Goal: Transaction & Acquisition: Purchase product/service

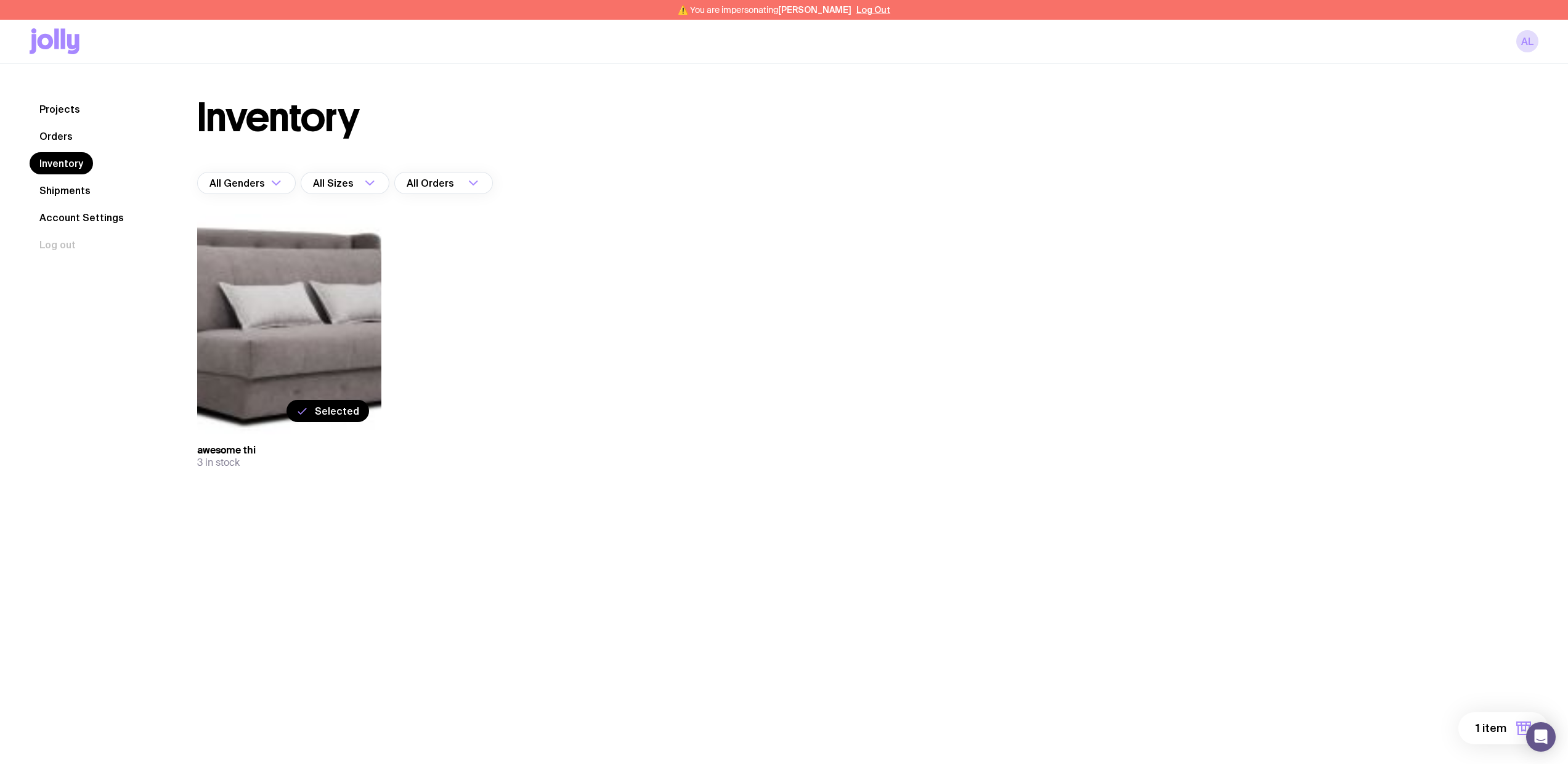
click at [55, 120] on nav "Projects Orders Inventory Shipments Account Settings Log out" at bounding box center [98, 176] width 138 height 157
click at [51, 147] on nav "Projects Orders Inventory Shipments Account Settings Log out" at bounding box center [98, 176] width 138 height 157
click at [55, 138] on link "Orders" at bounding box center [55, 136] width 53 height 22
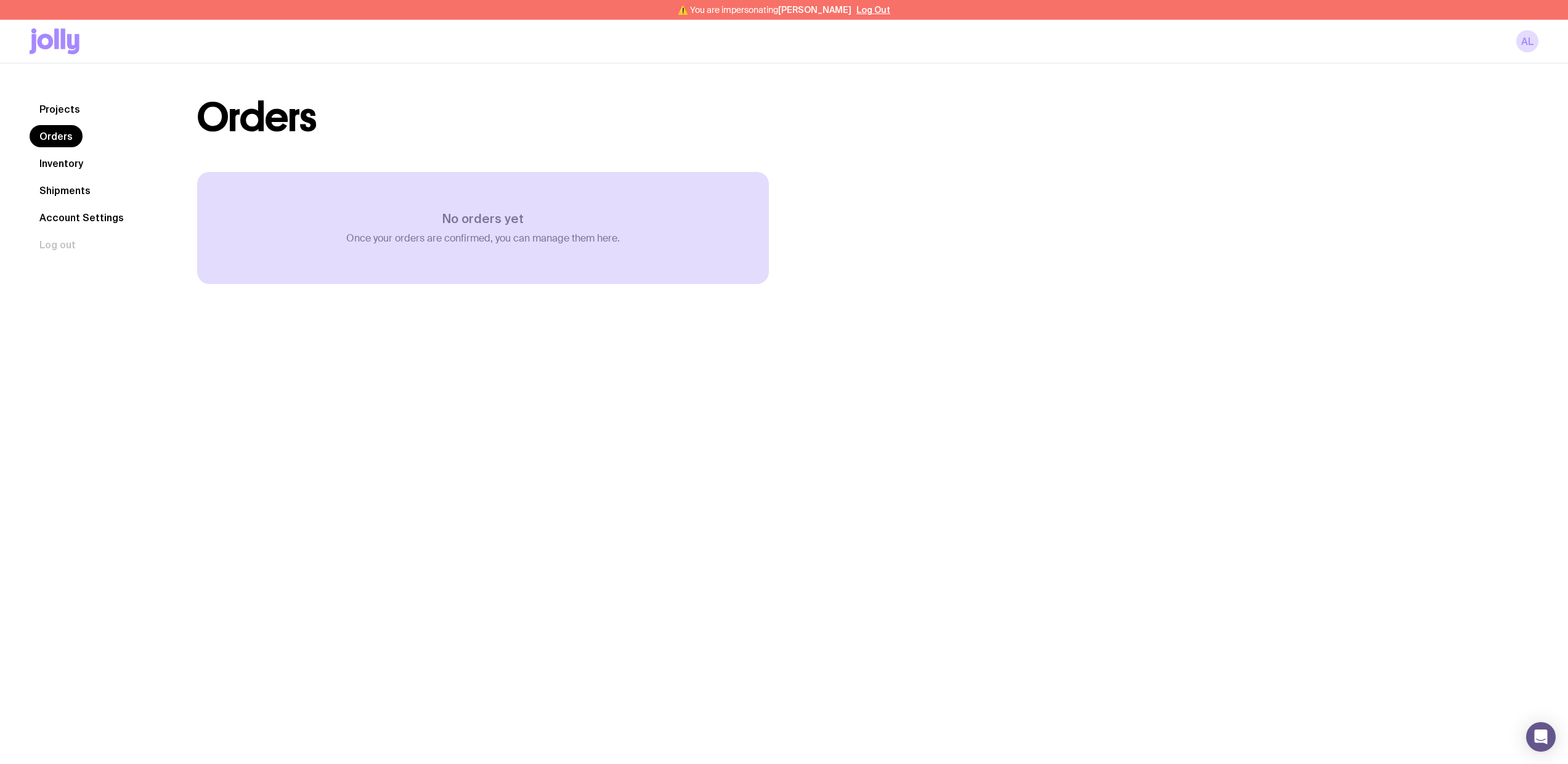
click at [59, 157] on link "Inventory" at bounding box center [61, 163] width 63 height 22
click at [65, 136] on link "Orders" at bounding box center [55, 136] width 53 height 22
click at [59, 111] on link "Projects" at bounding box center [59, 109] width 60 height 22
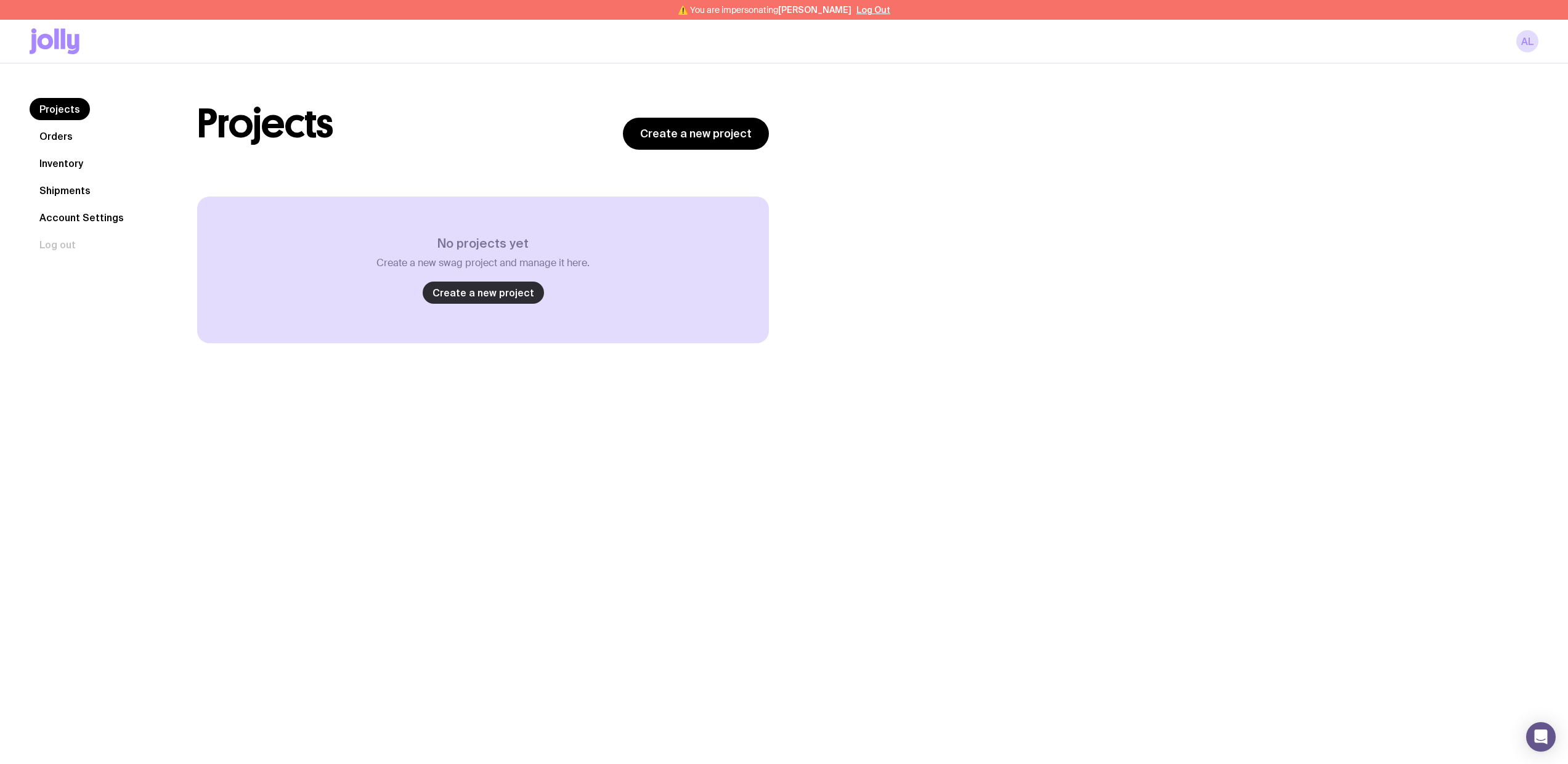
click at [485, 294] on link "Create a new project" at bounding box center [482, 293] width 121 height 22
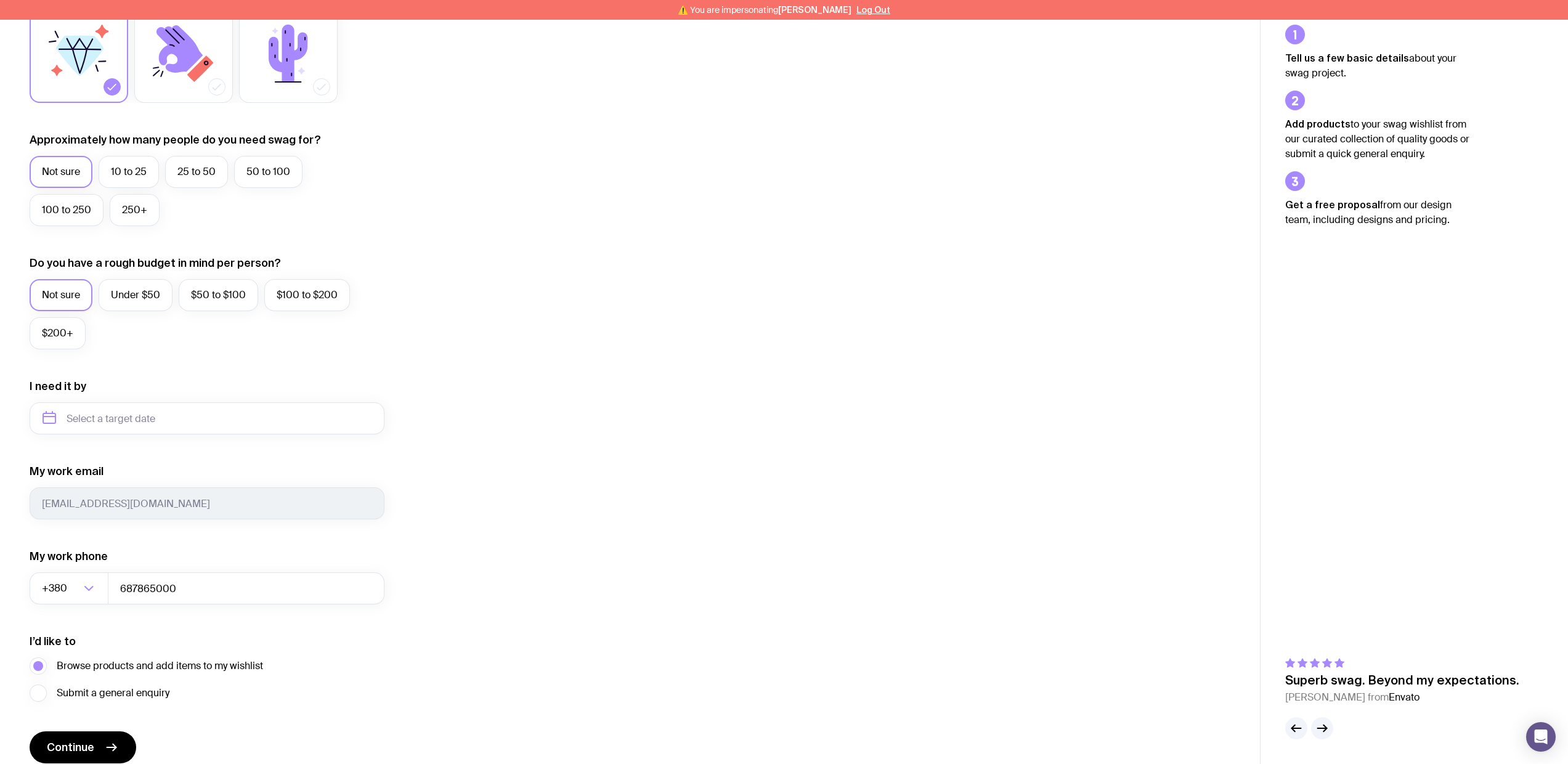
scroll to position [303, 0]
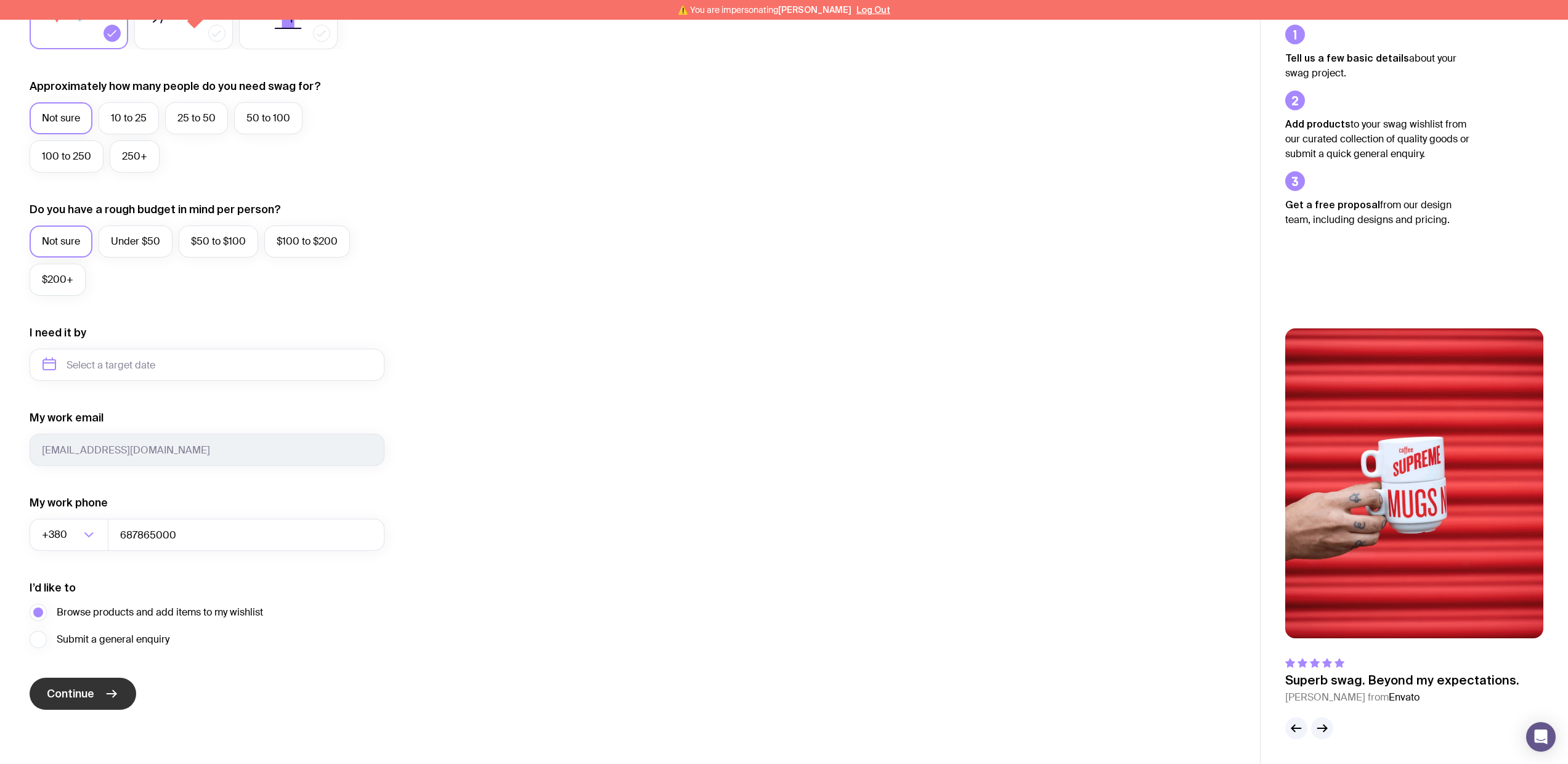
click at [104, 683] on button "Continue" at bounding box center [82, 694] width 107 height 32
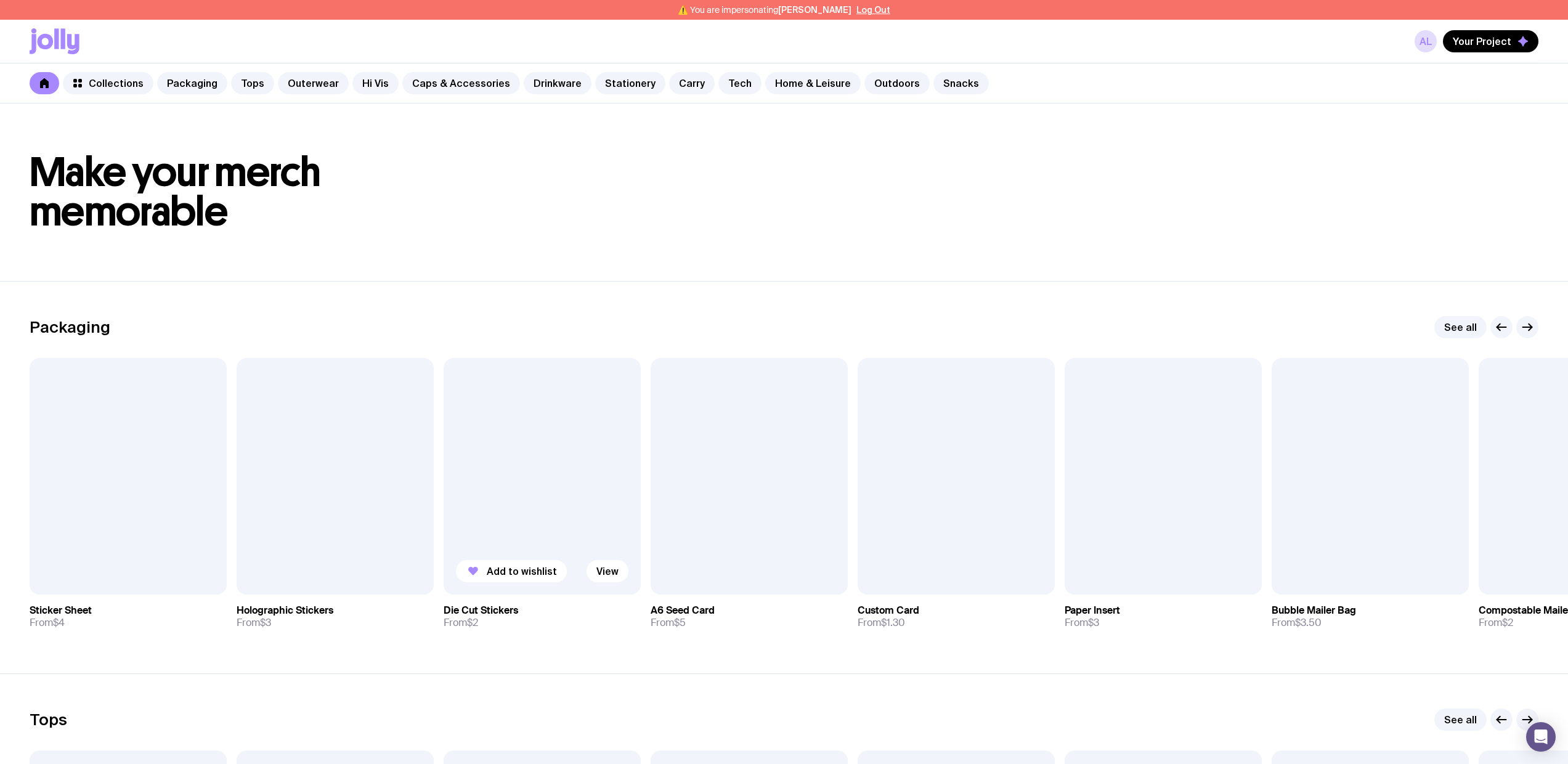
click at [537, 494] on div at bounding box center [542, 476] width 197 height 236
click at [504, 569] on span "Add to wishlist" at bounding box center [521, 571] width 70 height 13
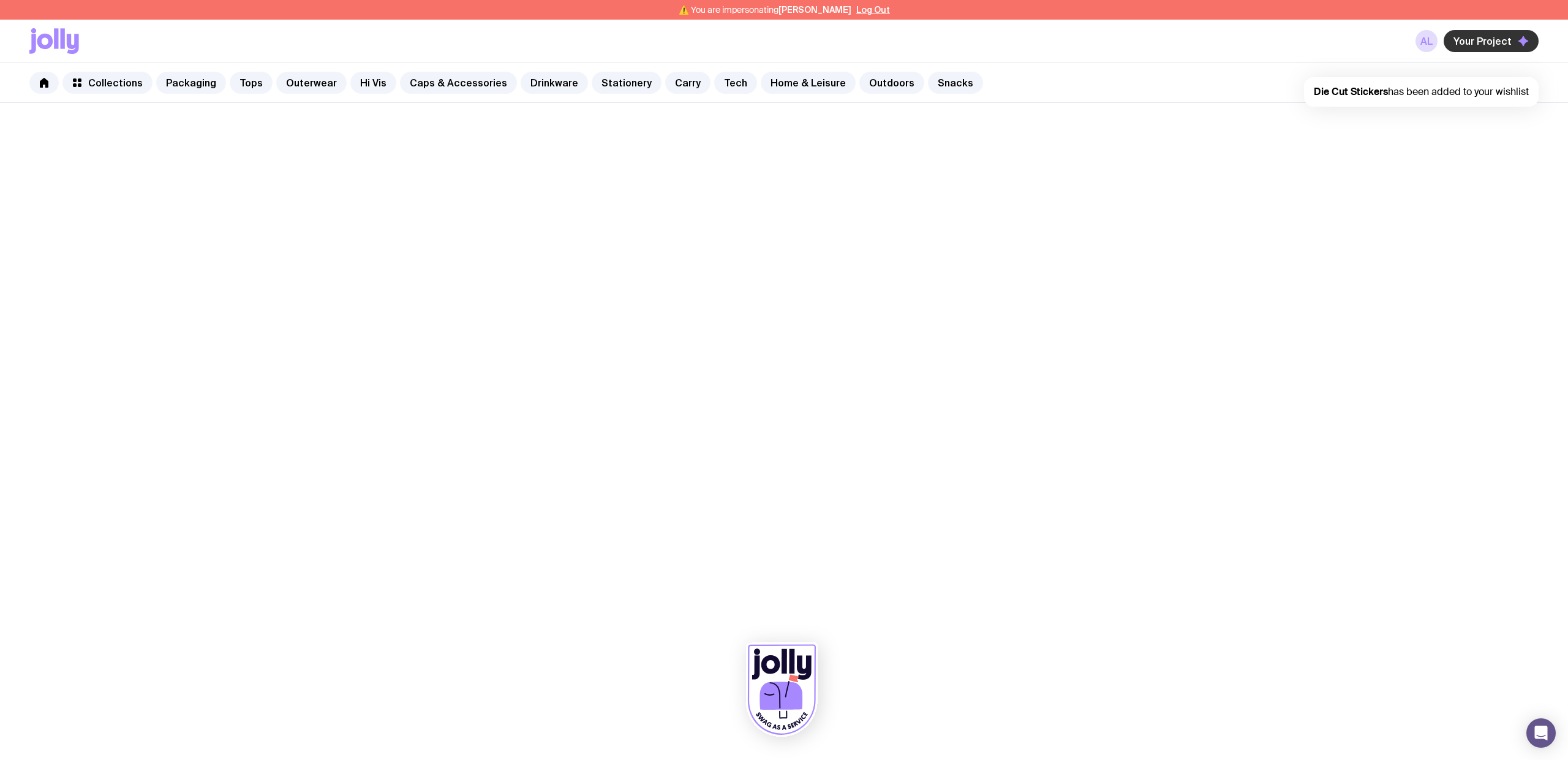
click at [1463, 41] on span "Your Project" at bounding box center [1483, 41] width 58 height 13
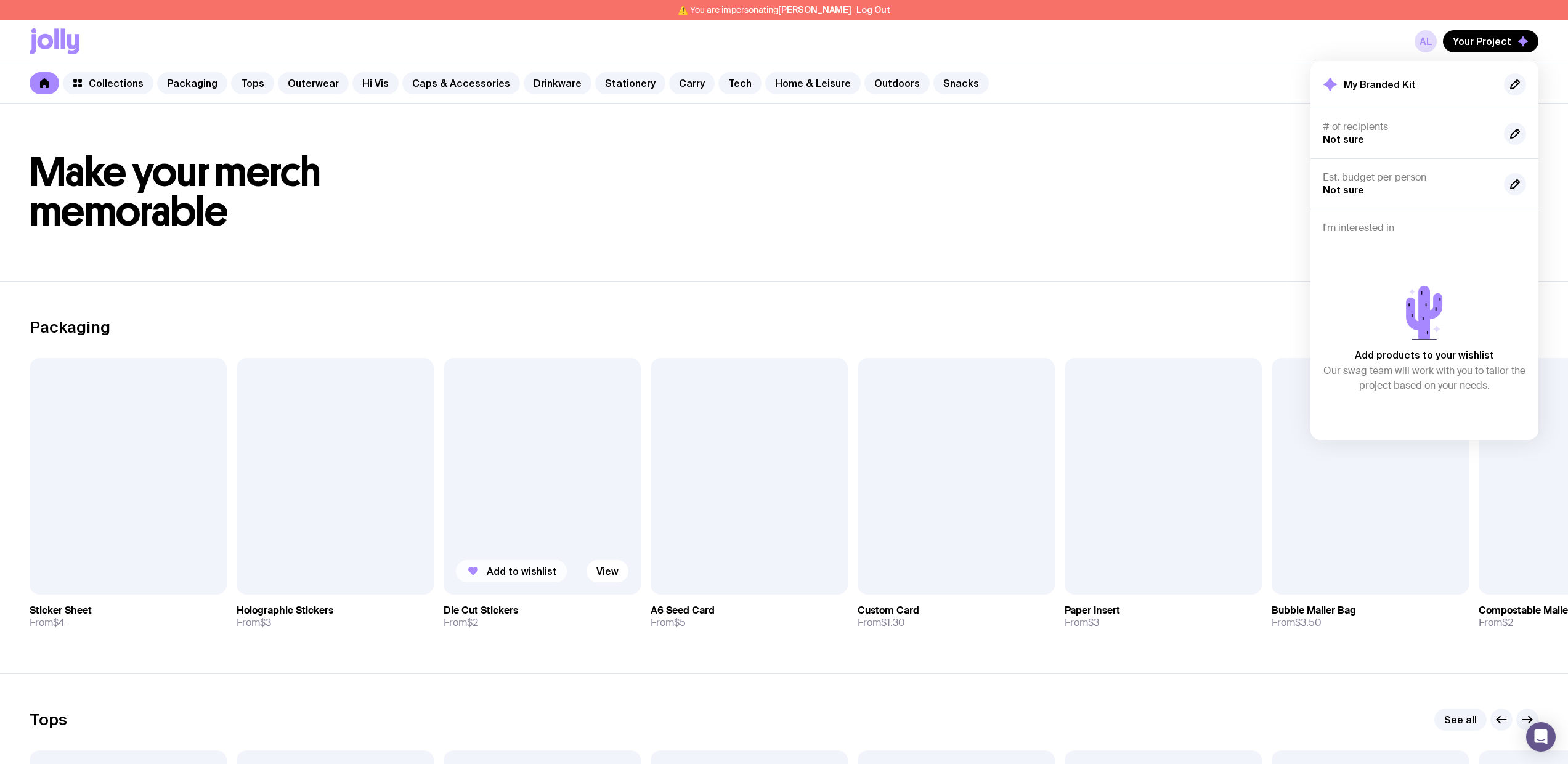
click at [516, 569] on span "Add to wishlist" at bounding box center [521, 571] width 70 height 13
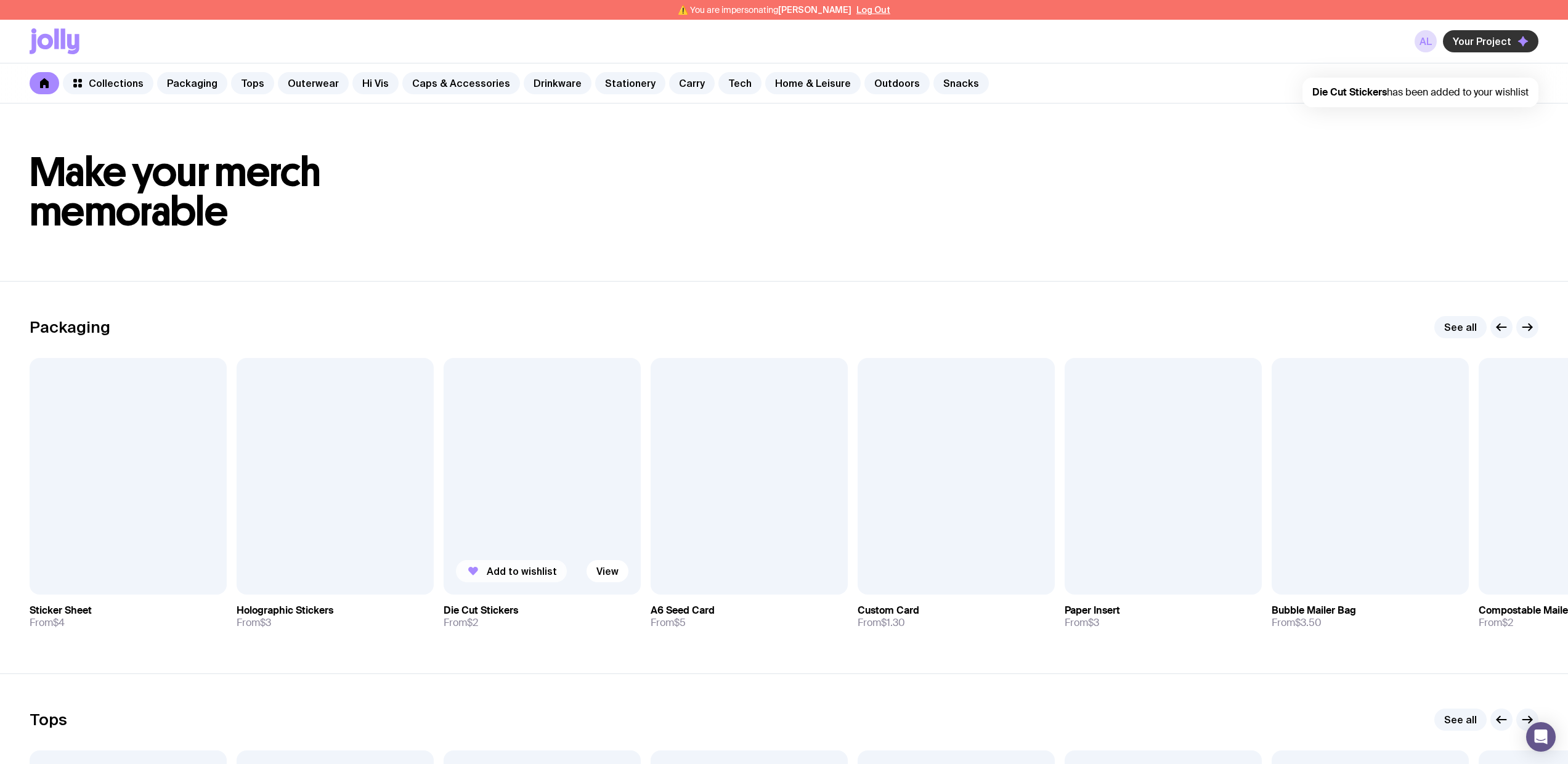
click at [1474, 39] on span "Your Project" at bounding box center [1482, 41] width 59 height 13
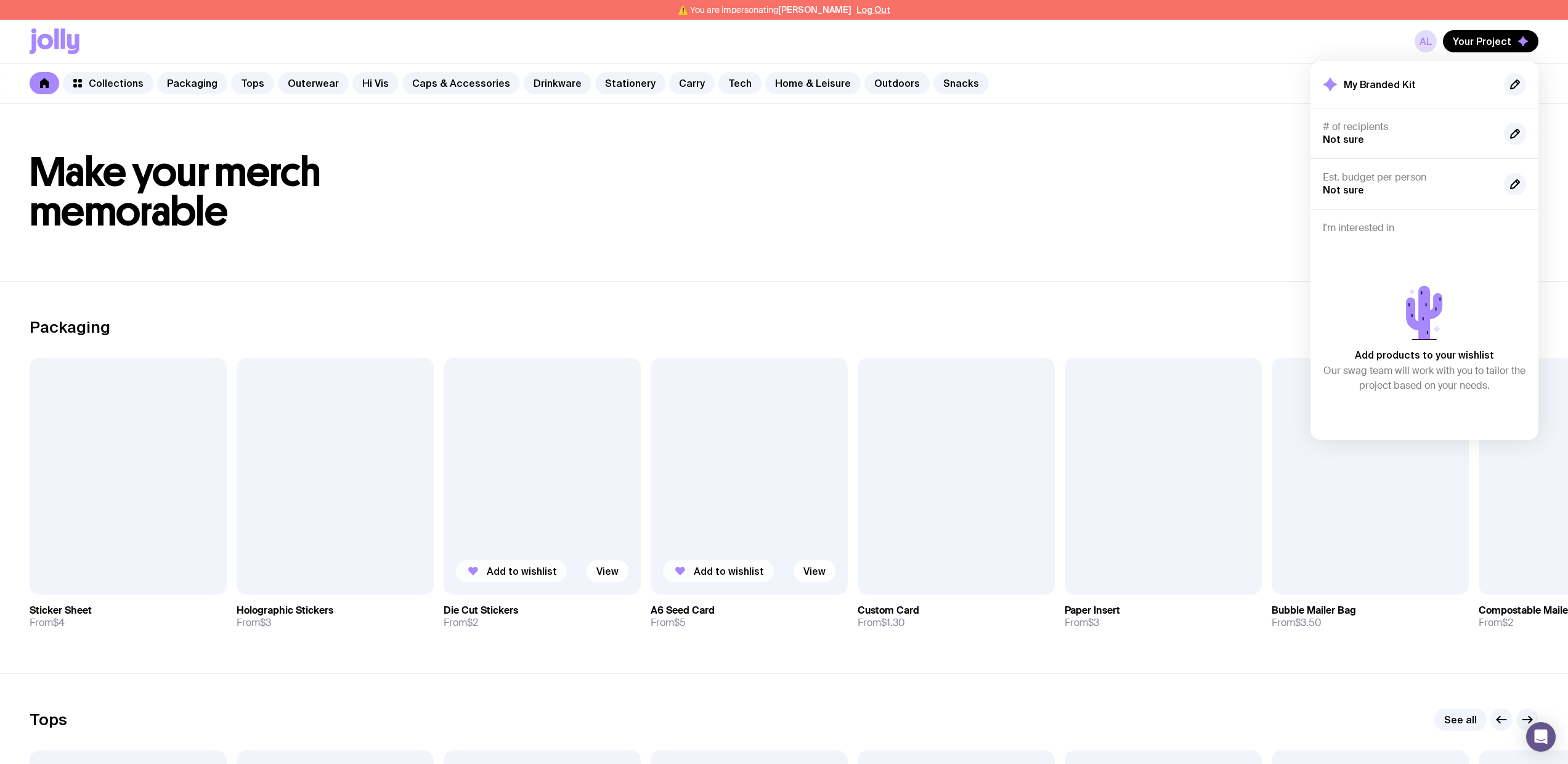
click at [734, 573] on span "Add to wishlist" at bounding box center [728, 571] width 70 height 13
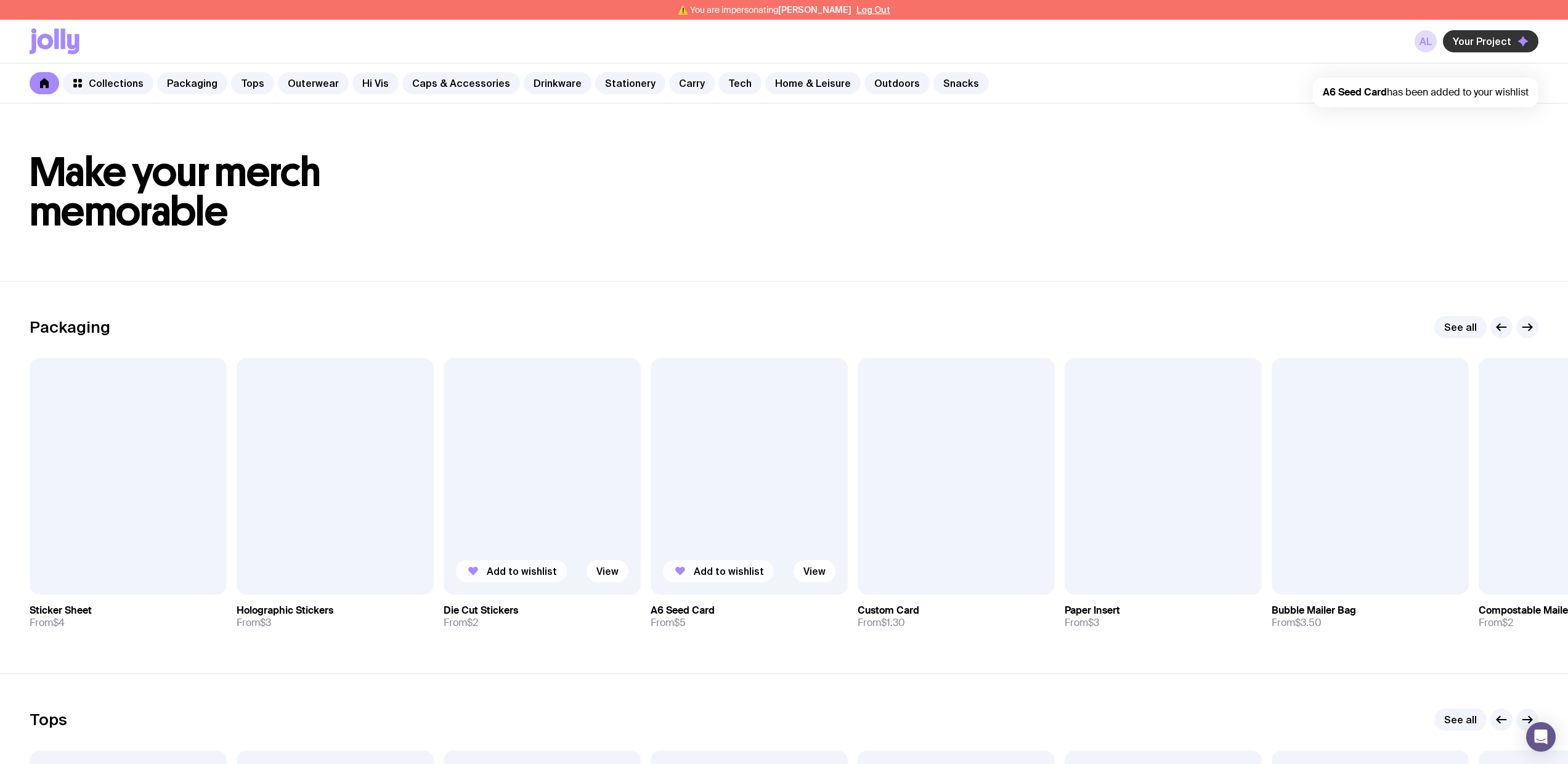
click at [1479, 38] on span "Your Project" at bounding box center [1482, 41] width 59 height 13
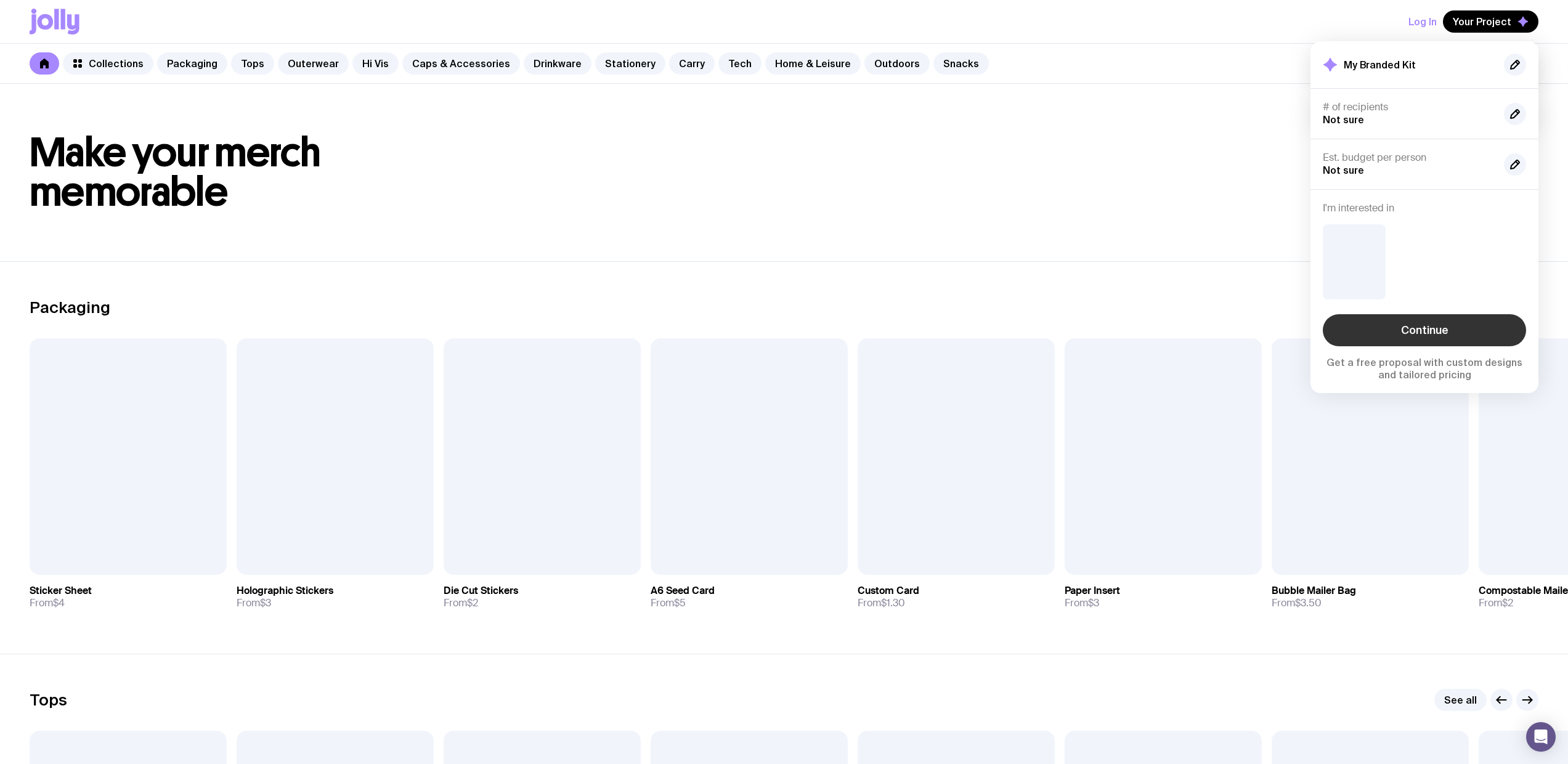
click at [1434, 321] on link "Continue" at bounding box center [1424, 330] width 203 height 32
click at [1415, 17] on button "Log In" at bounding box center [1423, 21] width 28 height 22
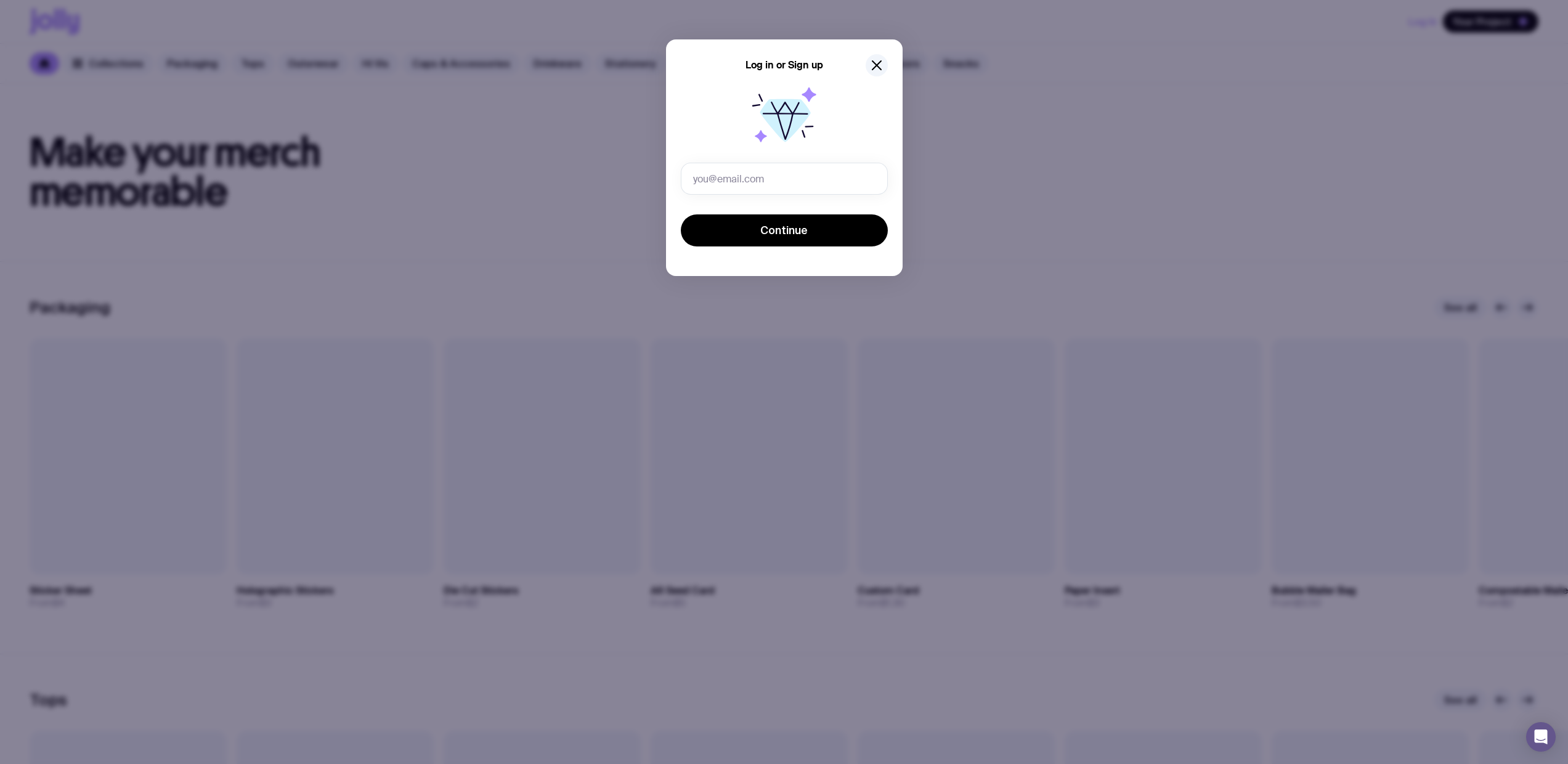
click at [1051, 162] on div "Log in or Sign up Continue" at bounding box center [784, 382] width 1568 height 764
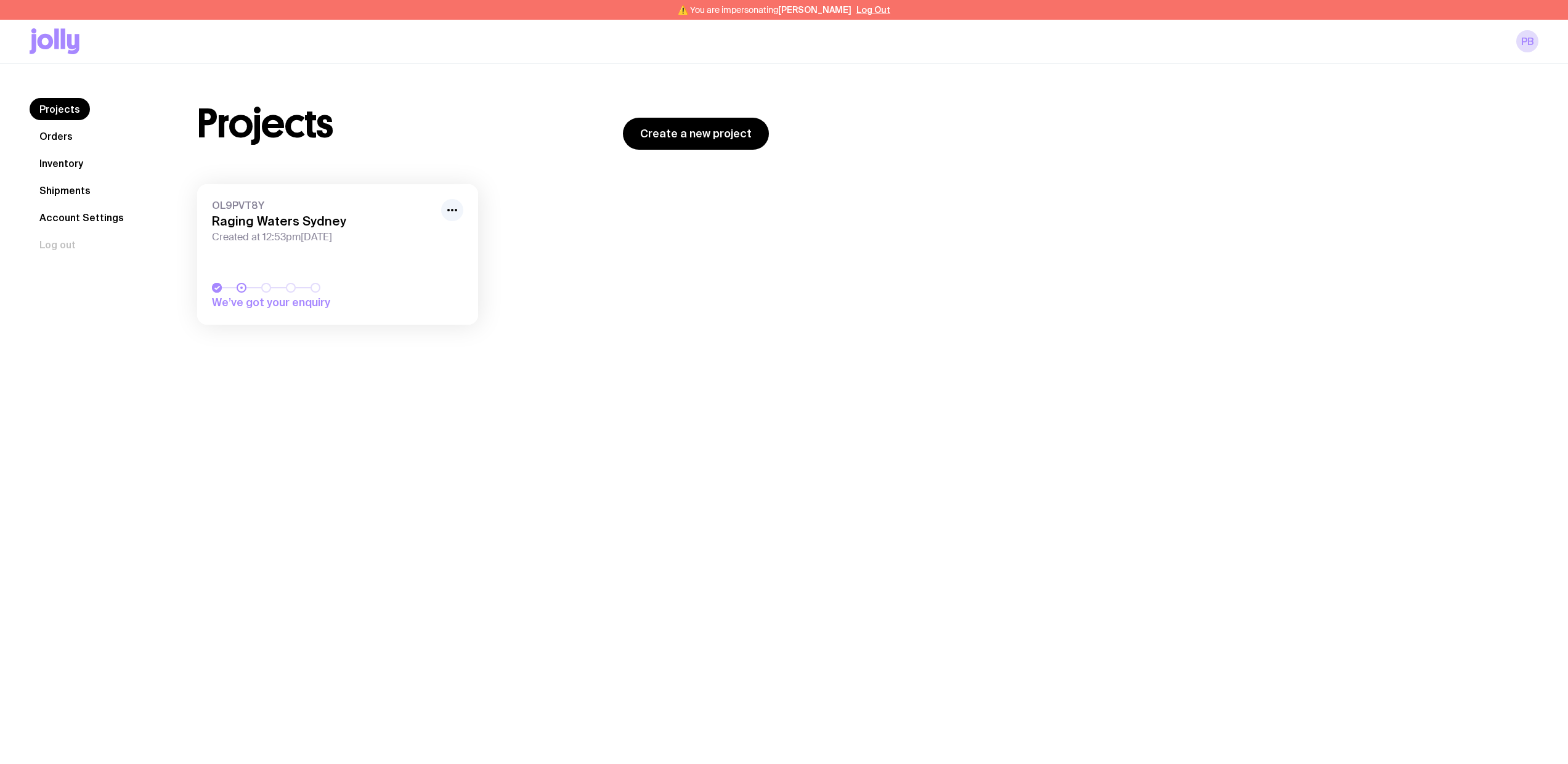
click at [56, 40] on icon at bounding box center [56, 39] width 4 height 21
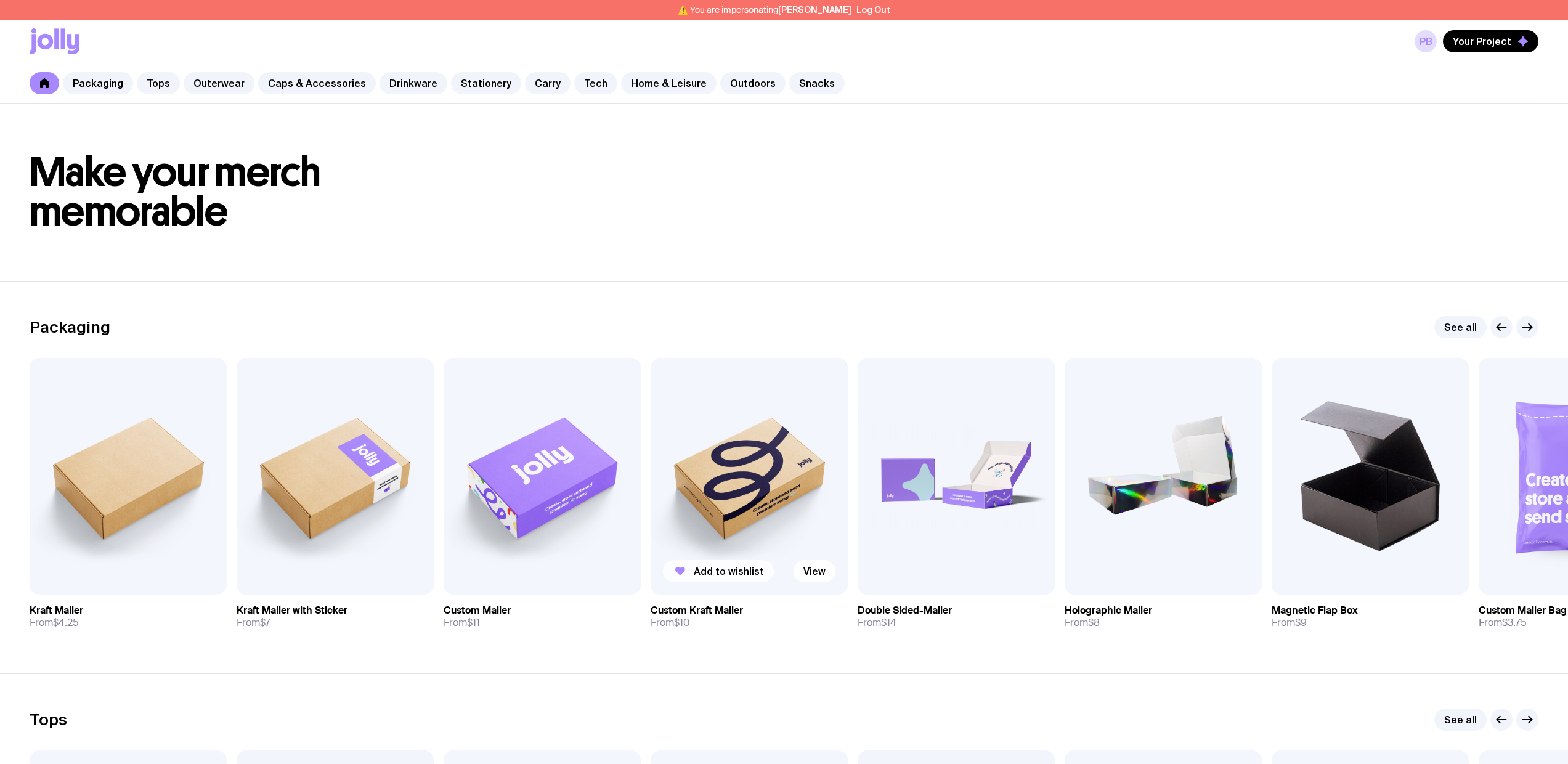
click at [712, 575] on span "Add to wishlist" at bounding box center [728, 571] width 70 height 13
click at [897, 569] on button "Add to wishlist" at bounding box center [925, 571] width 111 height 22
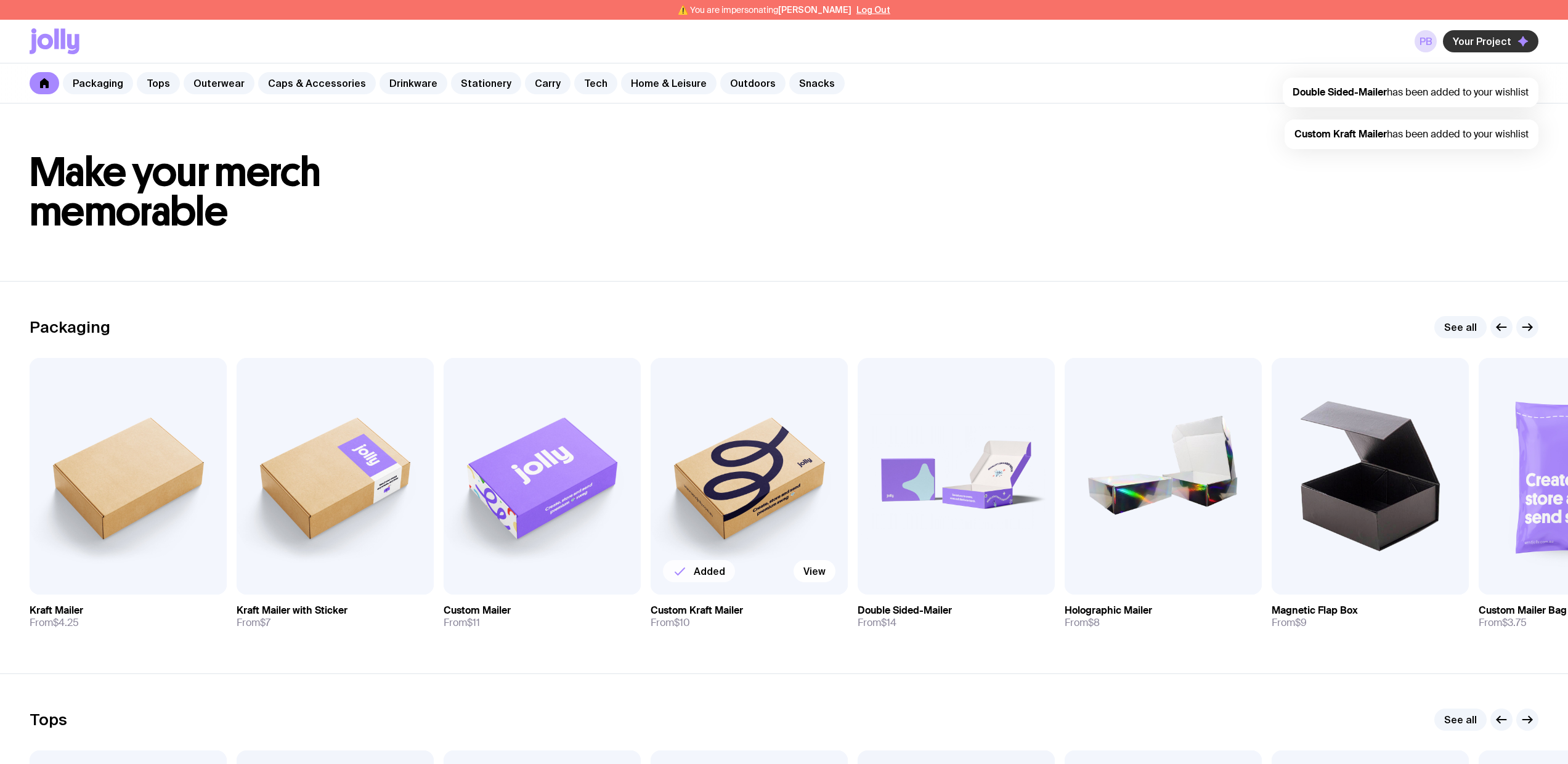
click at [1481, 38] on span "Your Project" at bounding box center [1482, 41] width 59 height 13
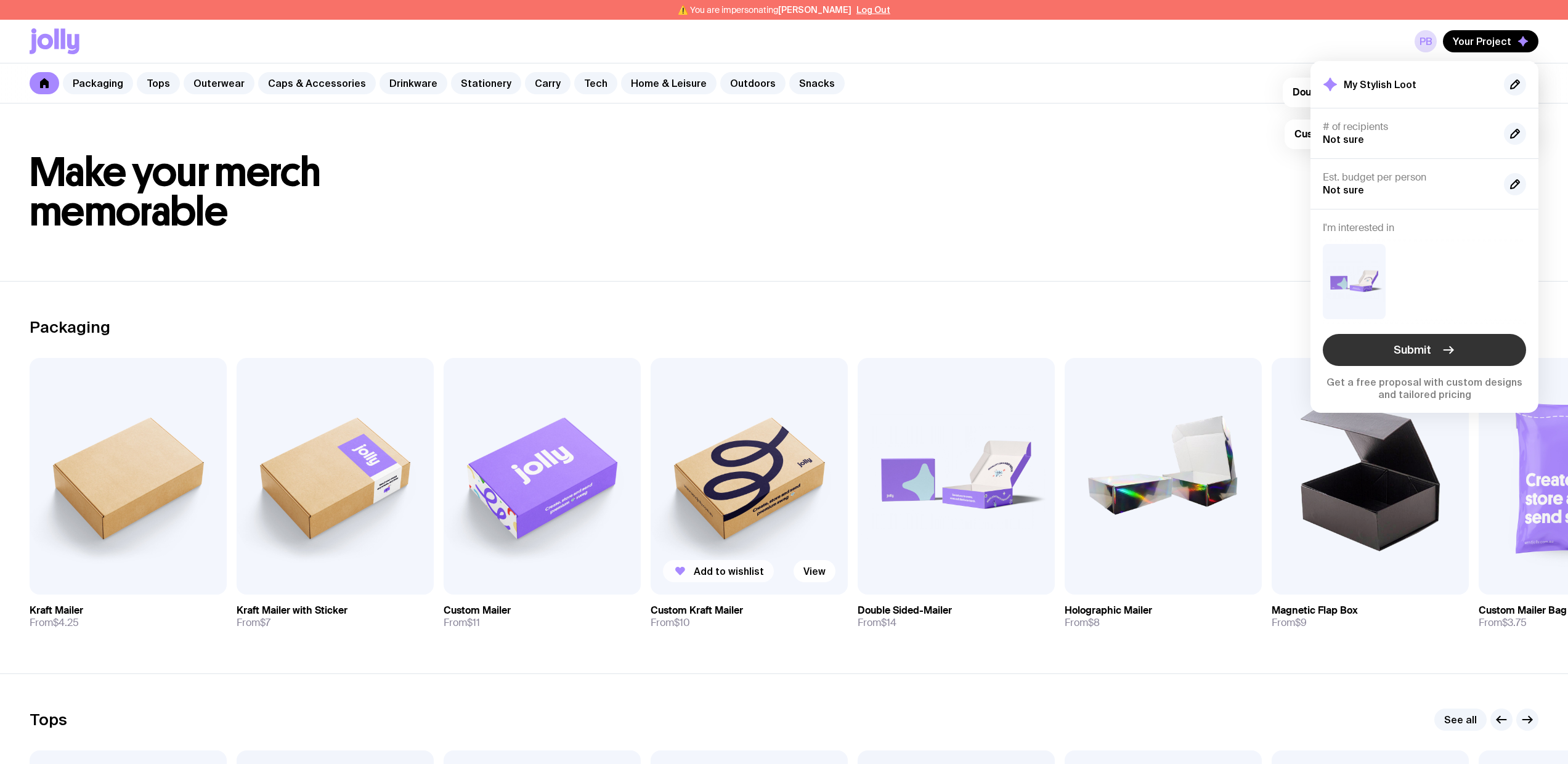
click at [1438, 350] on button "Submit" at bounding box center [1424, 350] width 203 height 32
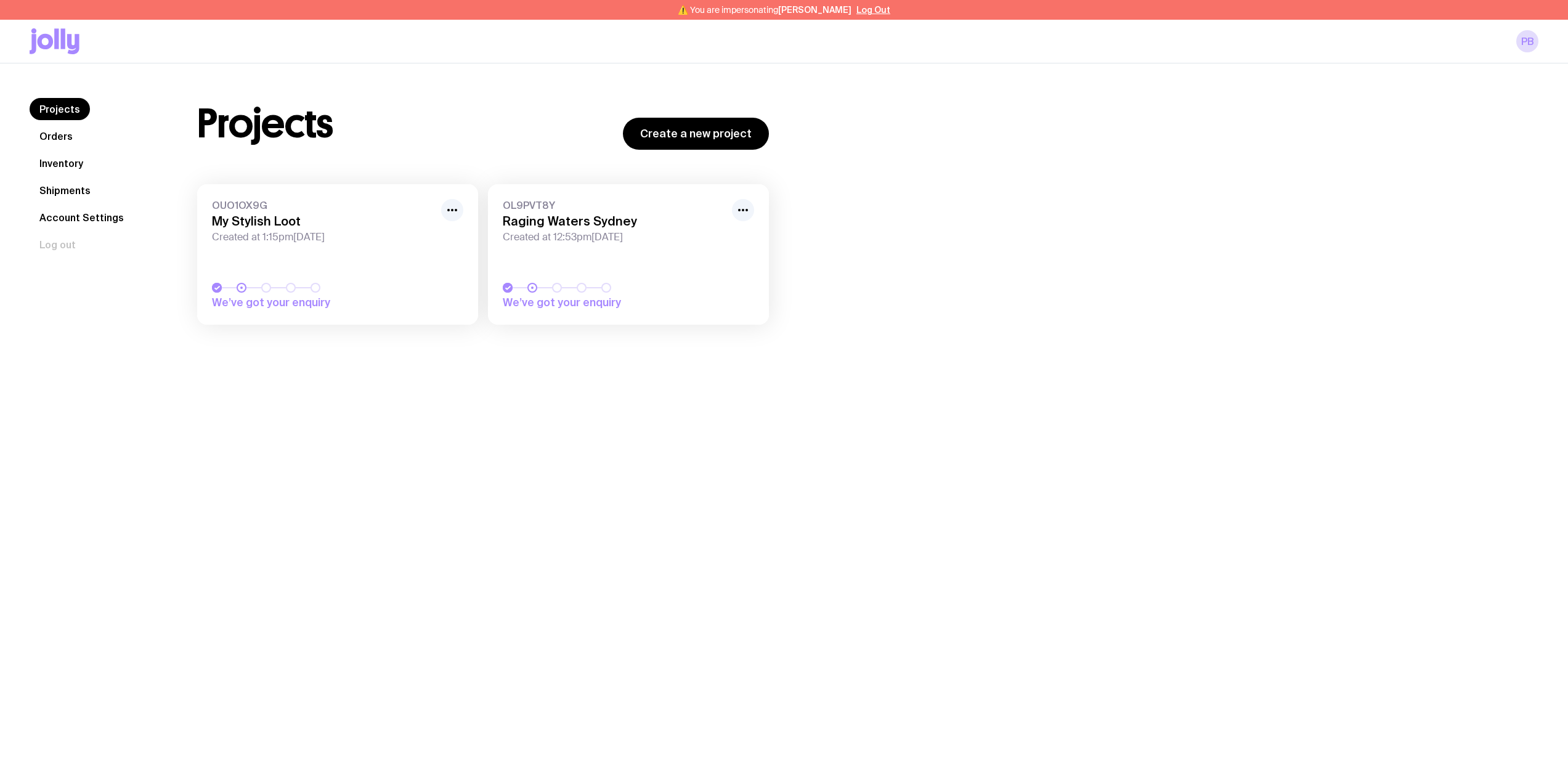
click at [409, 270] on link "OUO1OX9G My Stylish Loot Created at 1:15pm, Tue 9th Sep 2025 We’ve got your enq…" at bounding box center [337, 255] width 281 height 141
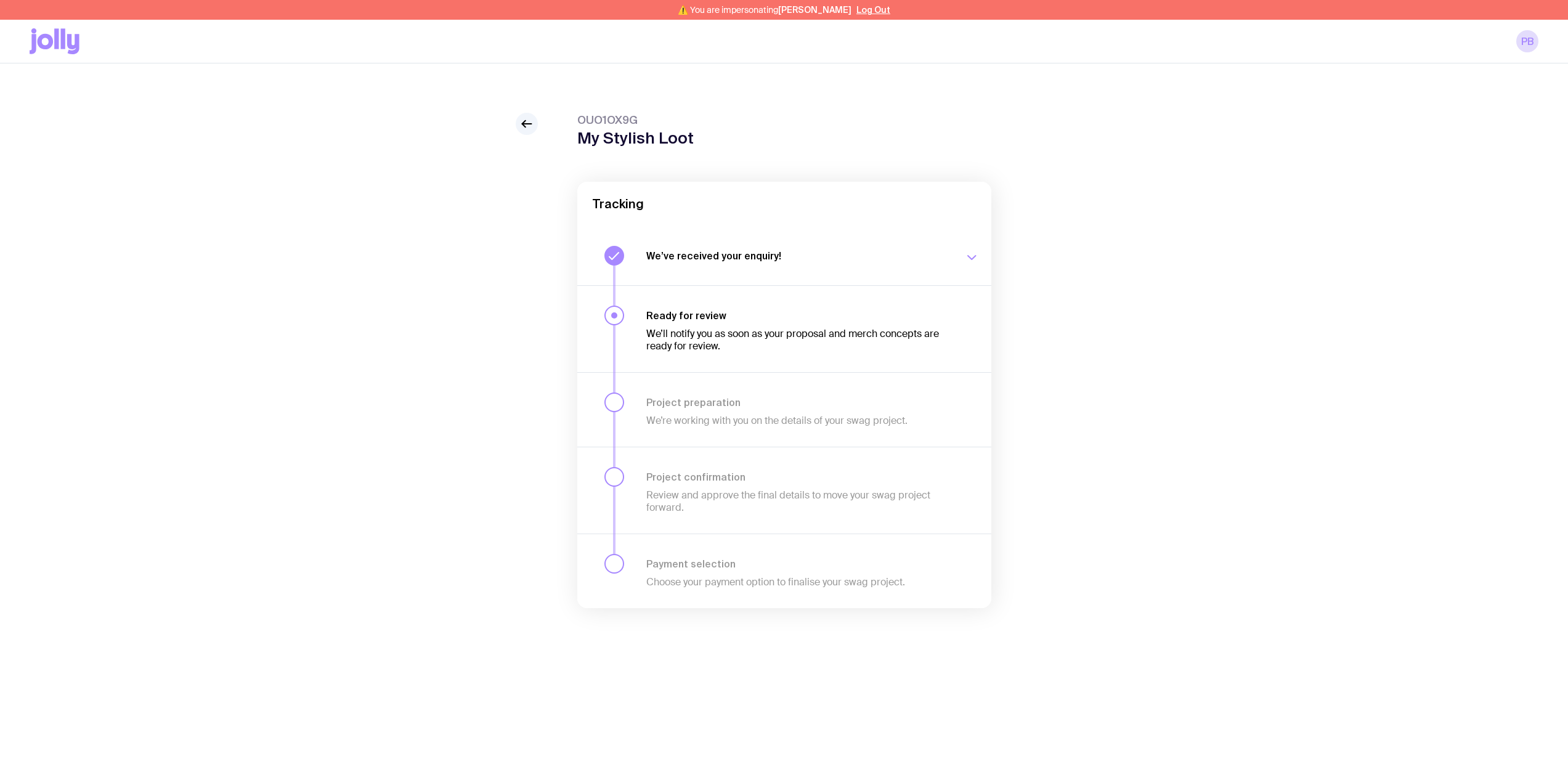
click at [603, 119] on span "OUO1OX9G" at bounding box center [635, 120] width 116 height 15
copy span "OUO1OX9G"
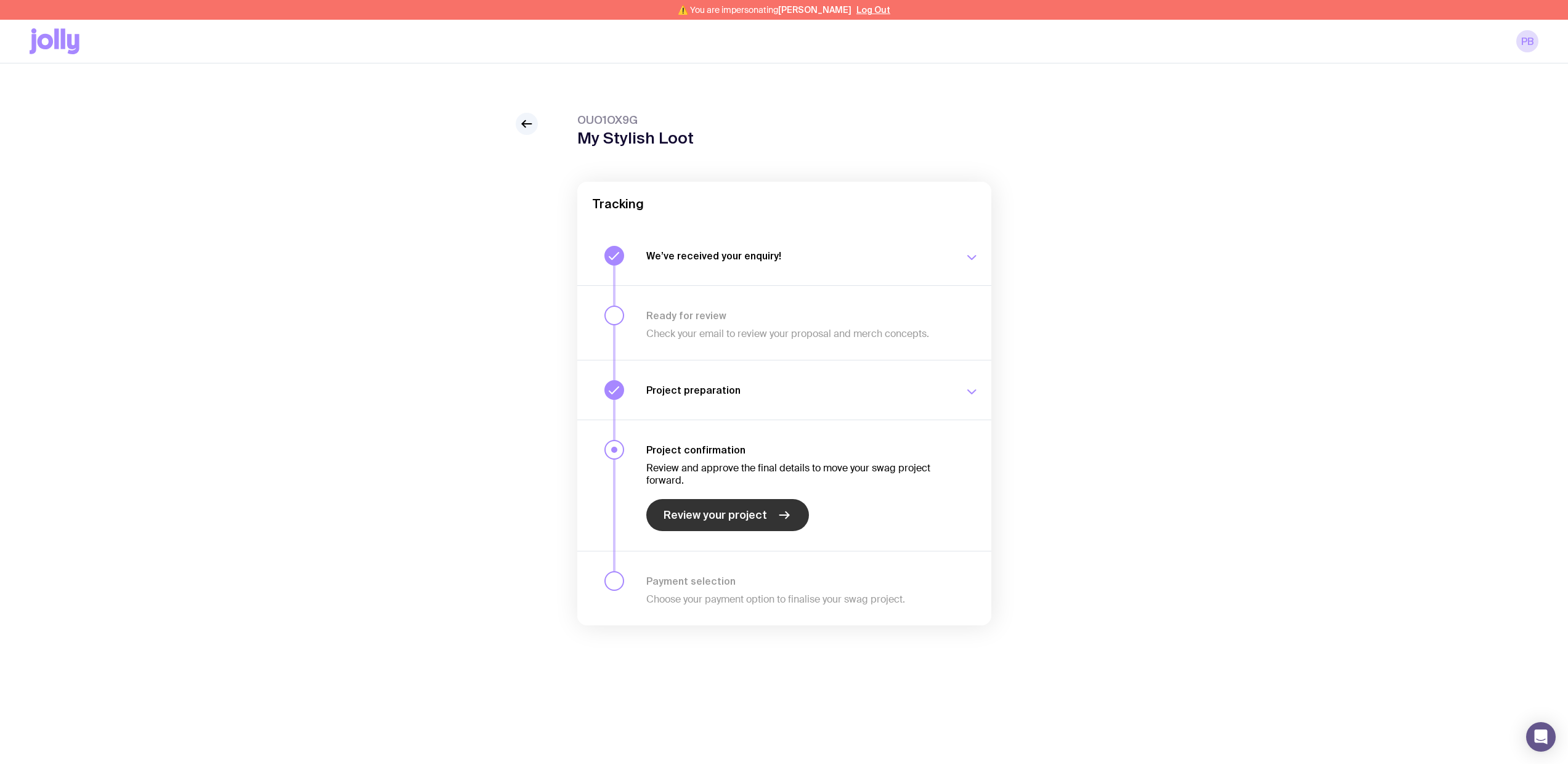
click at [713, 518] on span "Review your project" at bounding box center [715, 515] width 104 height 15
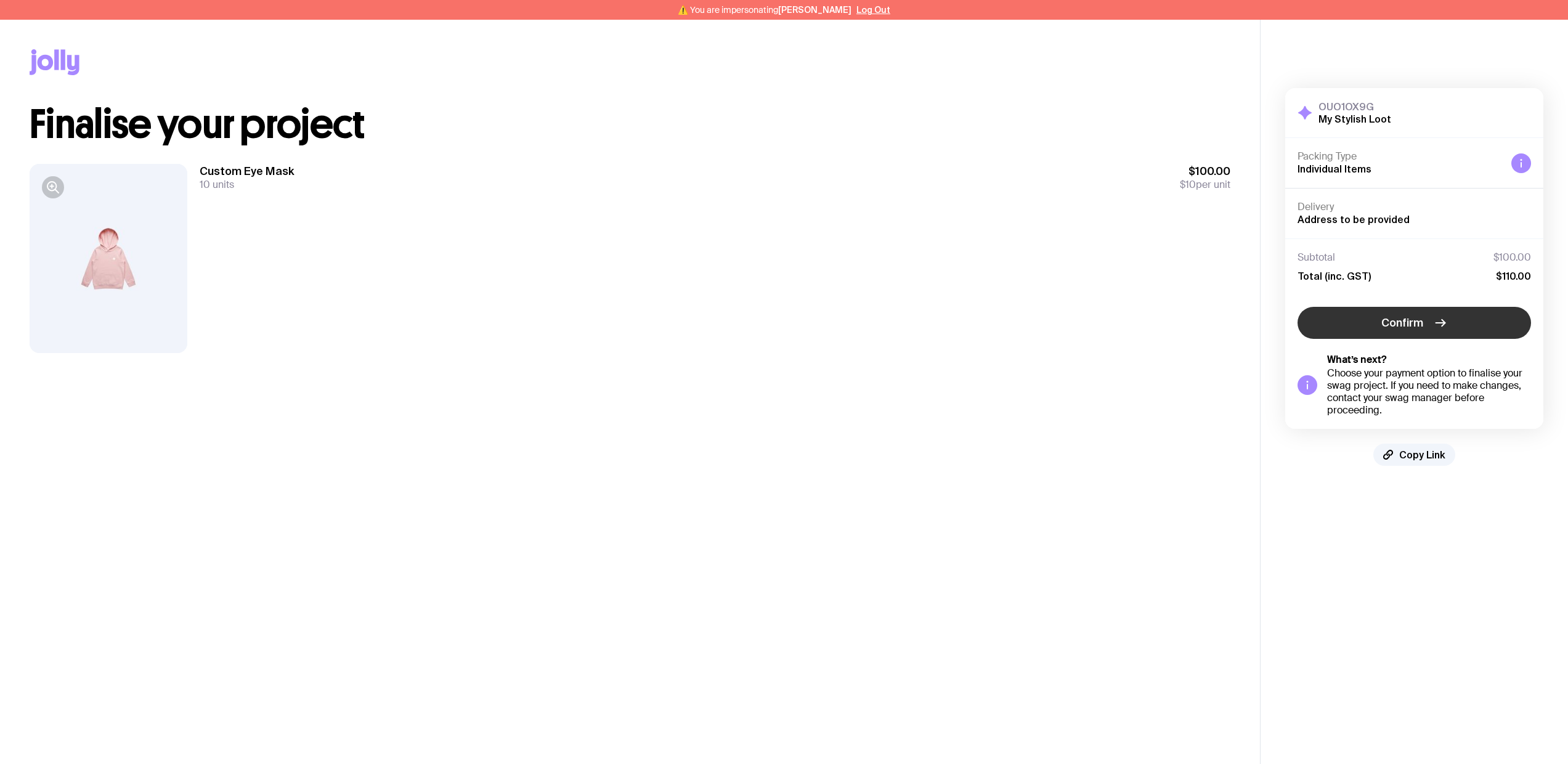
click at [1434, 325] on icon "button" at bounding box center [1440, 323] width 15 height 15
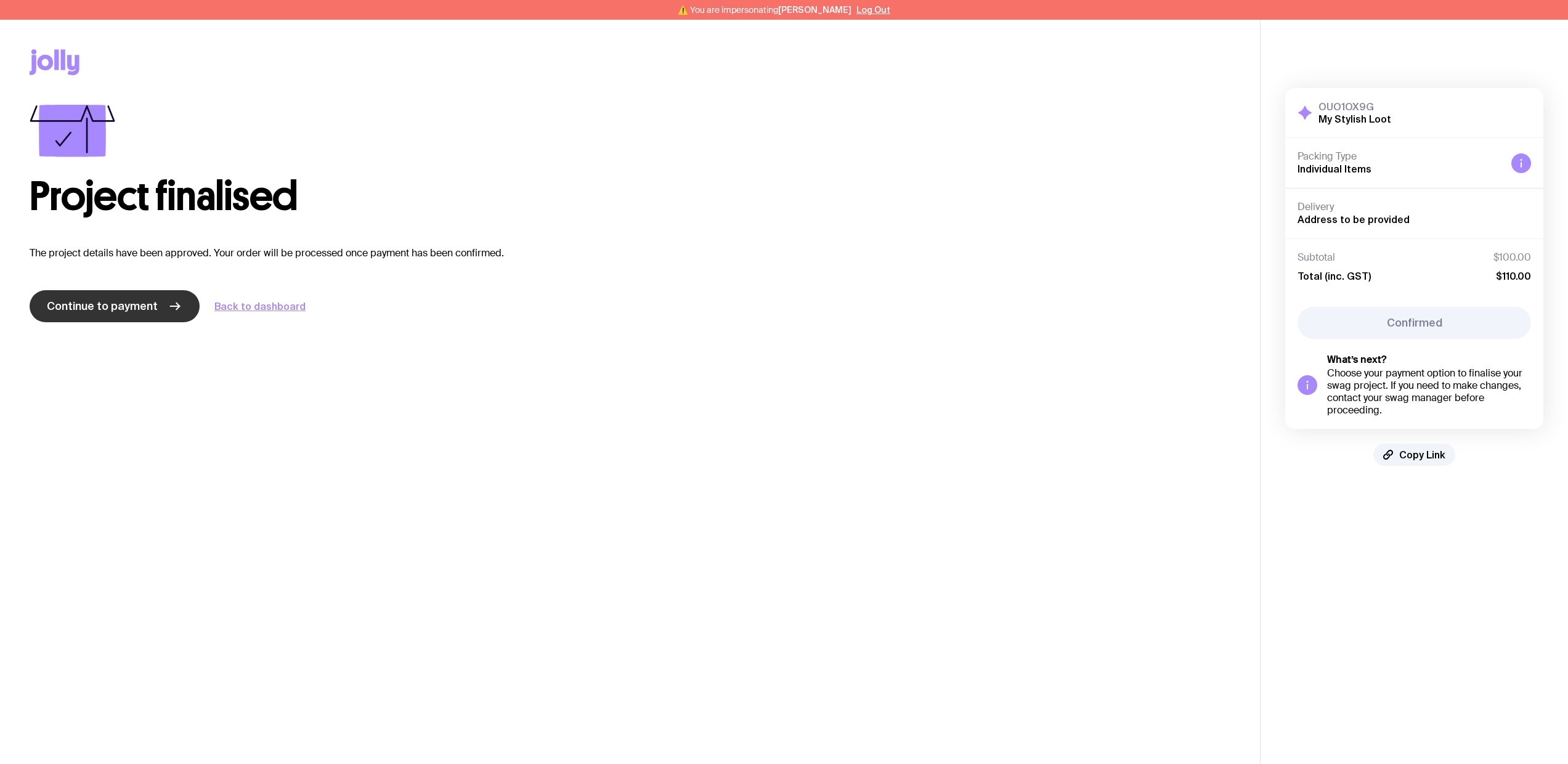
click at [108, 311] on span "Continue to payment" at bounding box center [102, 306] width 111 height 15
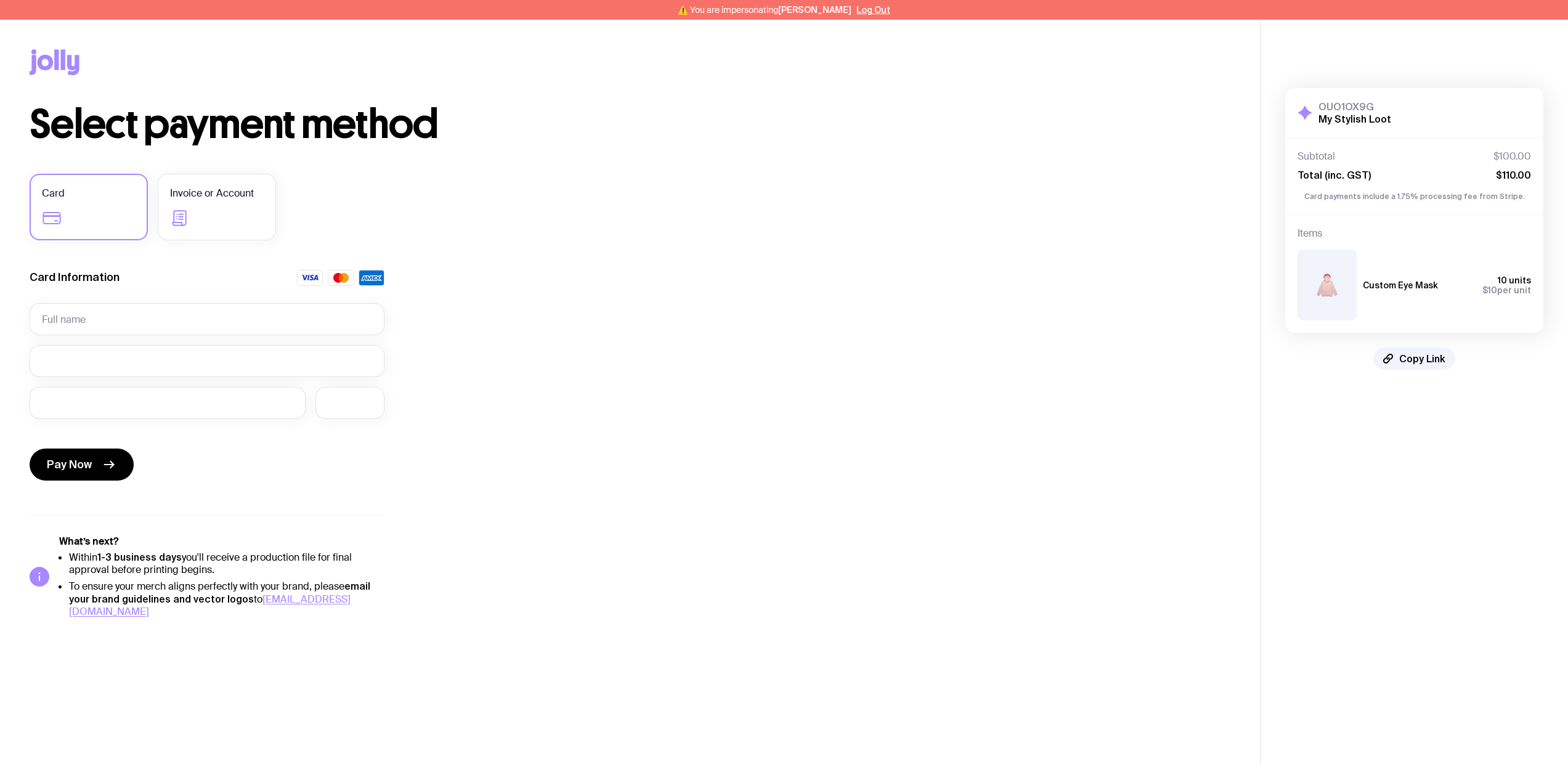
drag, startPoint x: 25, startPoint y: 122, endPoint x: 558, endPoint y: 214, distance: 540.9
click at [558, 214] on div "Copy Link Select payment method Card Invoice or Account Card Information Pay No…" at bounding box center [629, 319] width 1260 height 598
copy div "Select payment method Card Invoice or Account"
